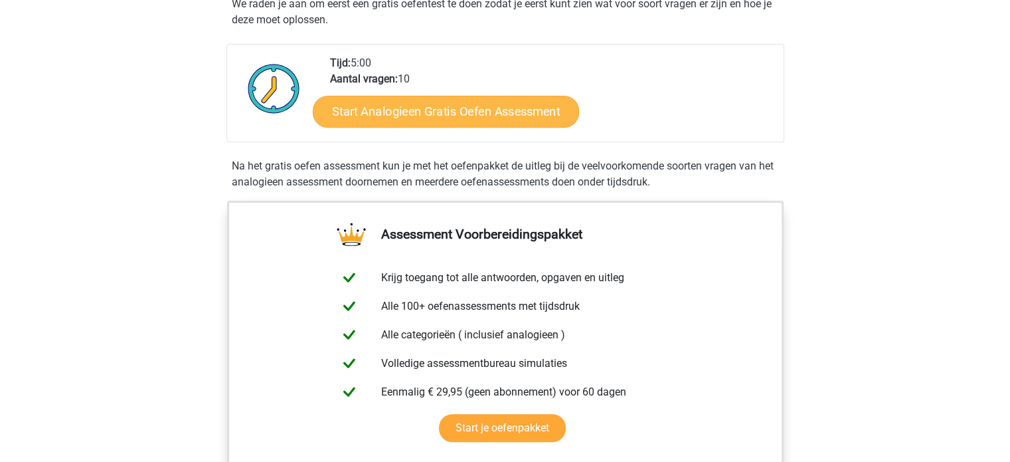
scroll to position [266, 0]
click at [509, 104] on link "Start Analogieen Gratis Oefen Assessment" at bounding box center [446, 111] width 266 height 32
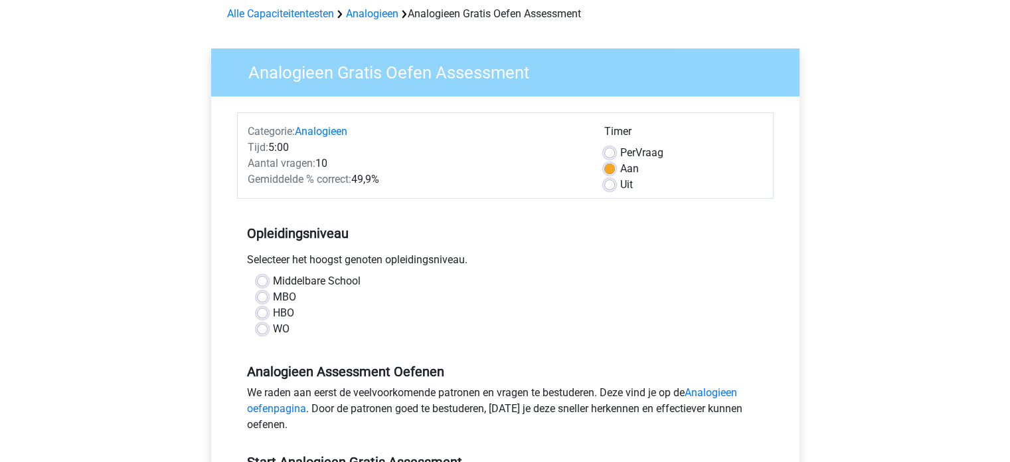
scroll to position [133, 0]
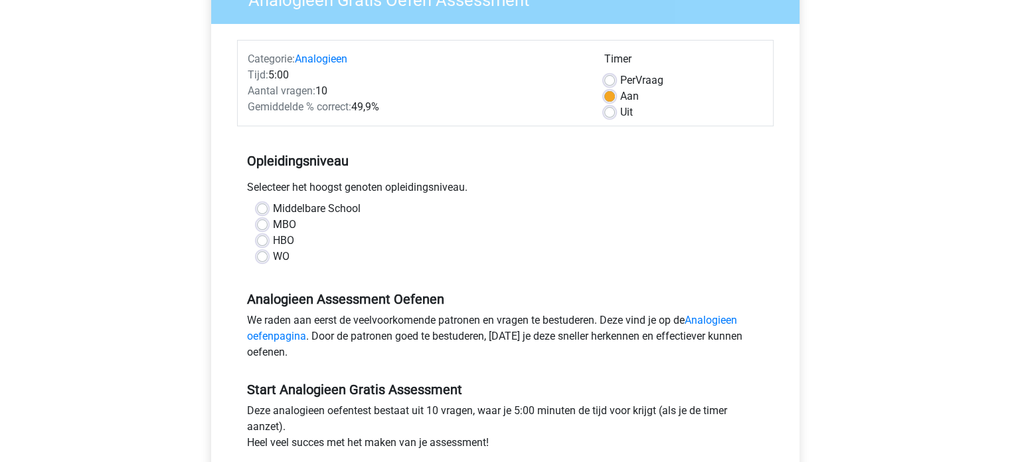
click at [287, 240] on label "HBO" at bounding box center [283, 240] width 21 height 16
click at [268, 240] on input "HBO" at bounding box center [262, 238] width 11 height 13
radio input "true"
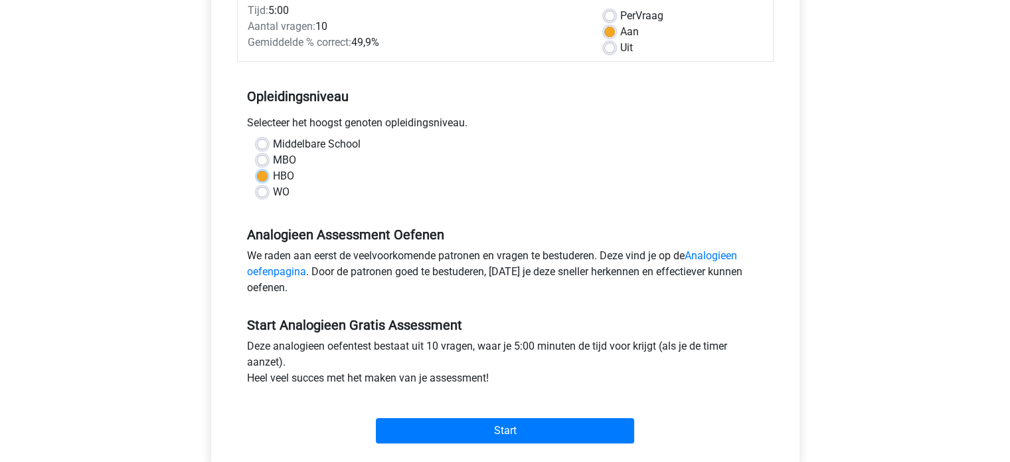
scroll to position [266, 0]
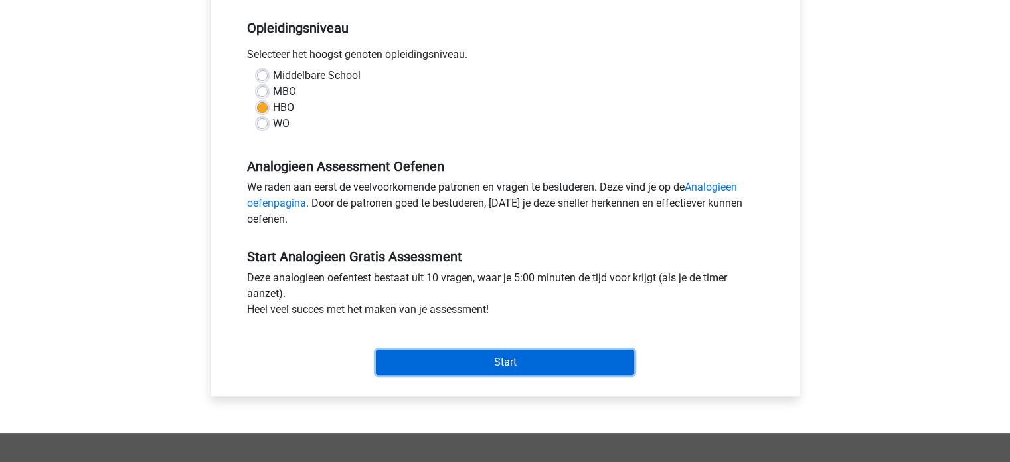
click at [490, 353] on input "Start" at bounding box center [505, 361] width 258 height 25
click at [544, 359] on input "Start" at bounding box center [505, 361] width 258 height 25
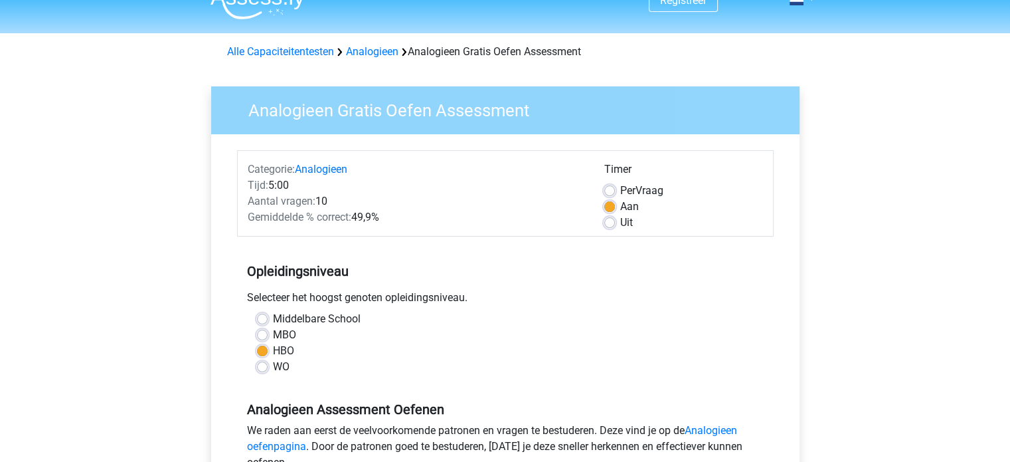
scroll to position [0, 0]
